Goal: Task Accomplishment & Management: Manage account settings

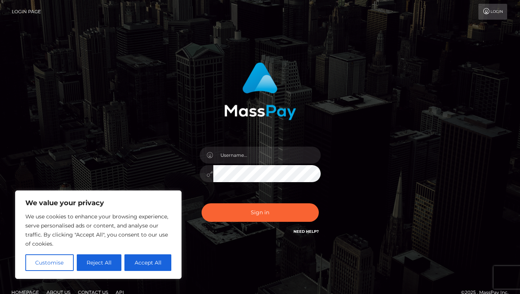
click at [227, 145] on div at bounding box center [260, 170] width 132 height 58
type input "jfogarty@morrisonmahoney.com"
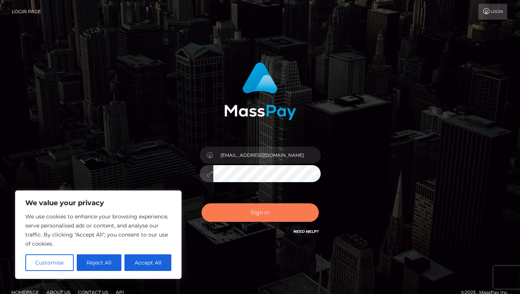
click at [242, 213] on button "Sign in" at bounding box center [260, 212] width 117 height 19
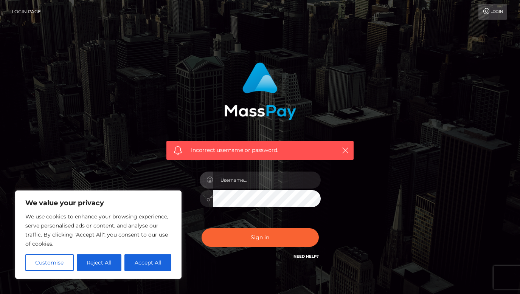
click at [169, 175] on div "Incorrect username or password." at bounding box center [260, 162] width 199 height 210
click at [151, 262] on button "Accept All" at bounding box center [147, 263] width 47 height 17
checkbox input "true"
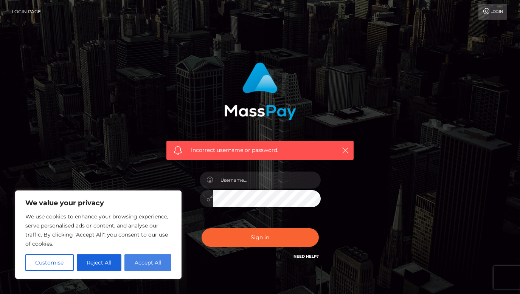
checkbox input "true"
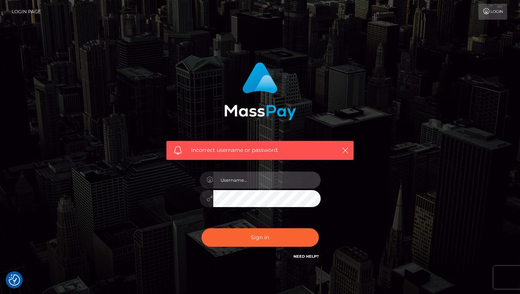
click at [233, 176] on input "text" at bounding box center [266, 180] width 107 height 17
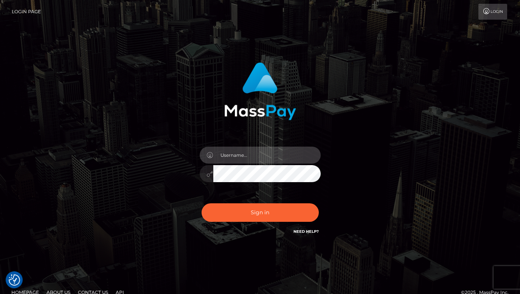
type input "jfogarty@morrisonmahoney.com"
click at [136, 170] on div "jfogarty@morrisonmahoney.com" at bounding box center [260, 153] width 431 height 193
click at [150, 185] on div "jfogarty@morrisonmahoney.com" at bounding box center [260, 153] width 431 height 193
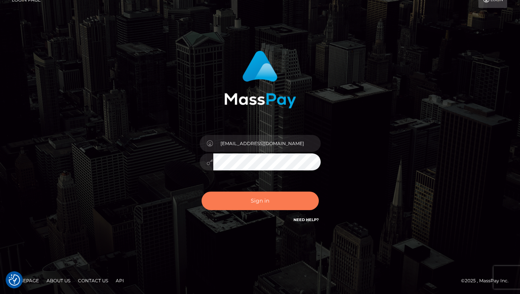
scroll to position [11, 0]
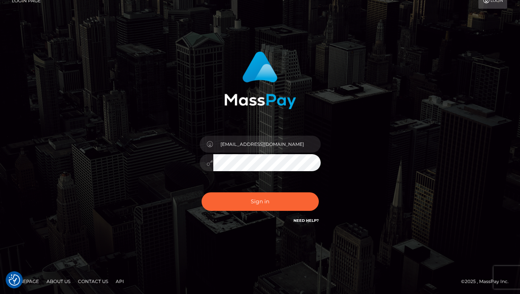
click at [303, 222] on link "Need Help?" at bounding box center [306, 220] width 25 height 5
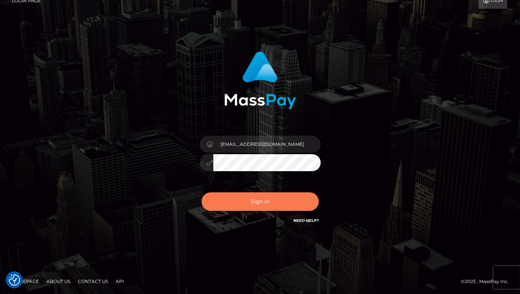
click at [231, 197] on button "Sign in" at bounding box center [260, 202] width 117 height 19
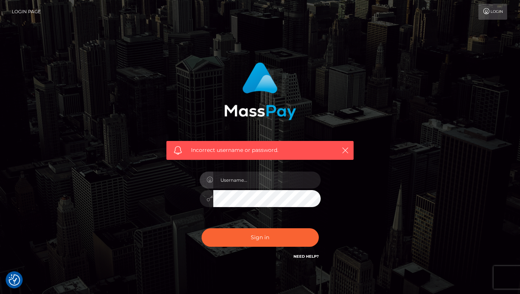
click at [137, 181] on div "Incorrect username or password." at bounding box center [260, 165] width 431 height 217
click at [485, 20] on nav "Login Page Login" at bounding box center [260, 11] width 520 height 23
click at [486, 7] on link "Login" at bounding box center [492, 12] width 29 height 16
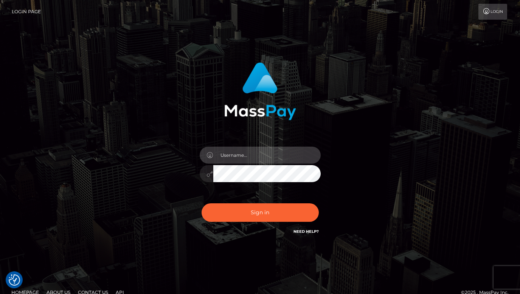
type input "[EMAIL_ADDRESS][DOMAIN_NAME]"
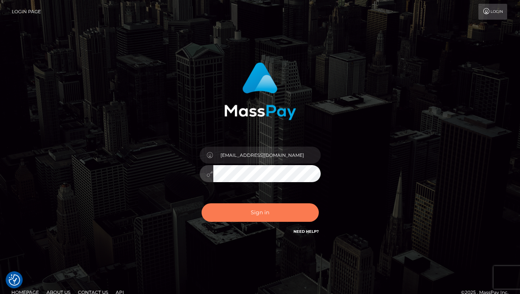
click at [296, 214] on button "Sign in" at bounding box center [260, 212] width 117 height 19
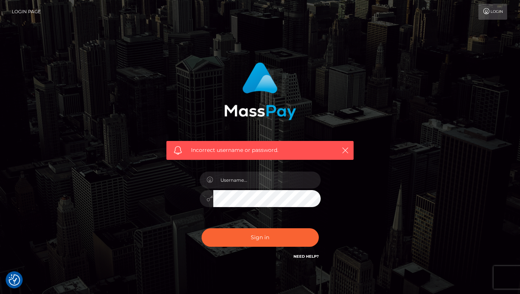
click at [314, 260] on div "Need Help?" at bounding box center [306, 257] width 25 height 9
click at [314, 256] on link "Need Help?" at bounding box center [306, 256] width 25 height 5
